Goal: Information Seeking & Learning: Check status

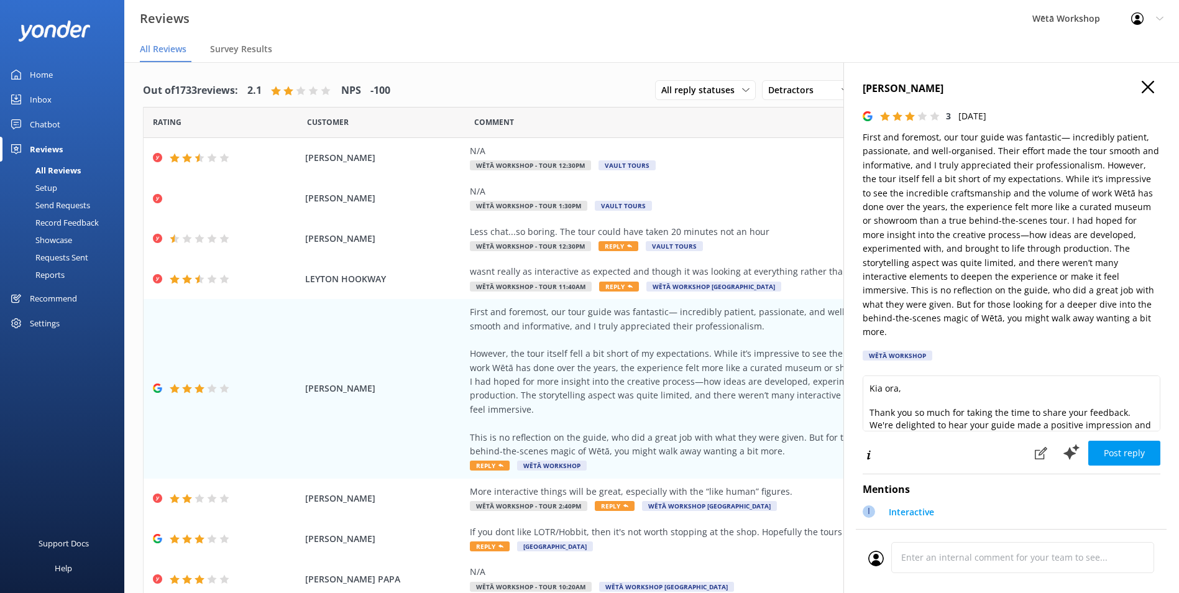
scroll to position [25, 0]
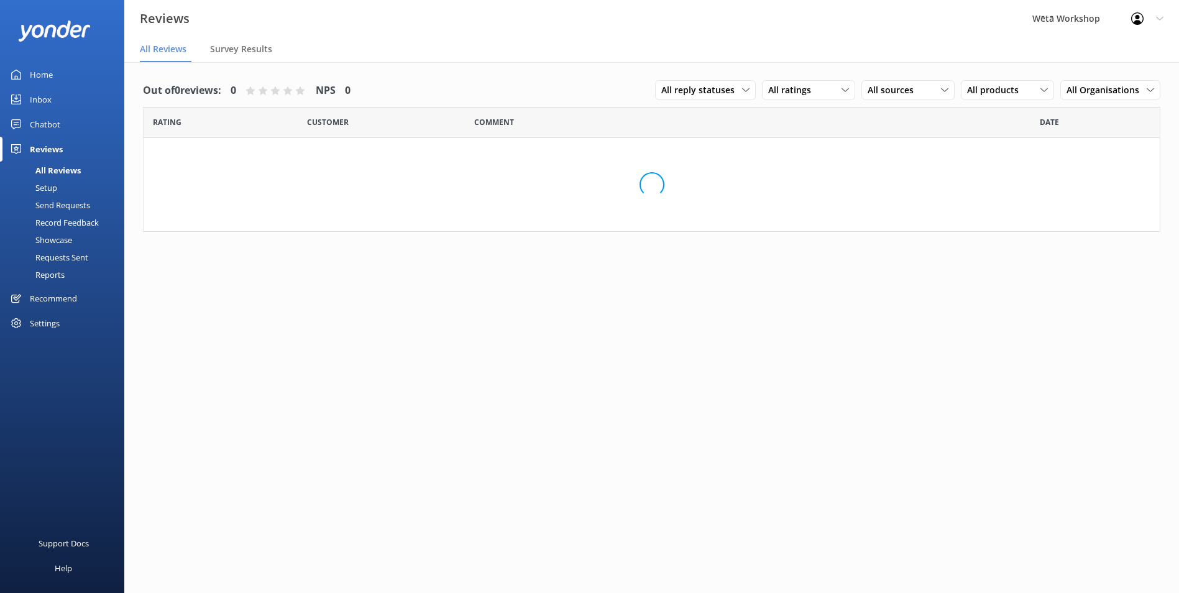
scroll to position [25, 0]
